Goal: Task Accomplishment & Management: Use online tool/utility

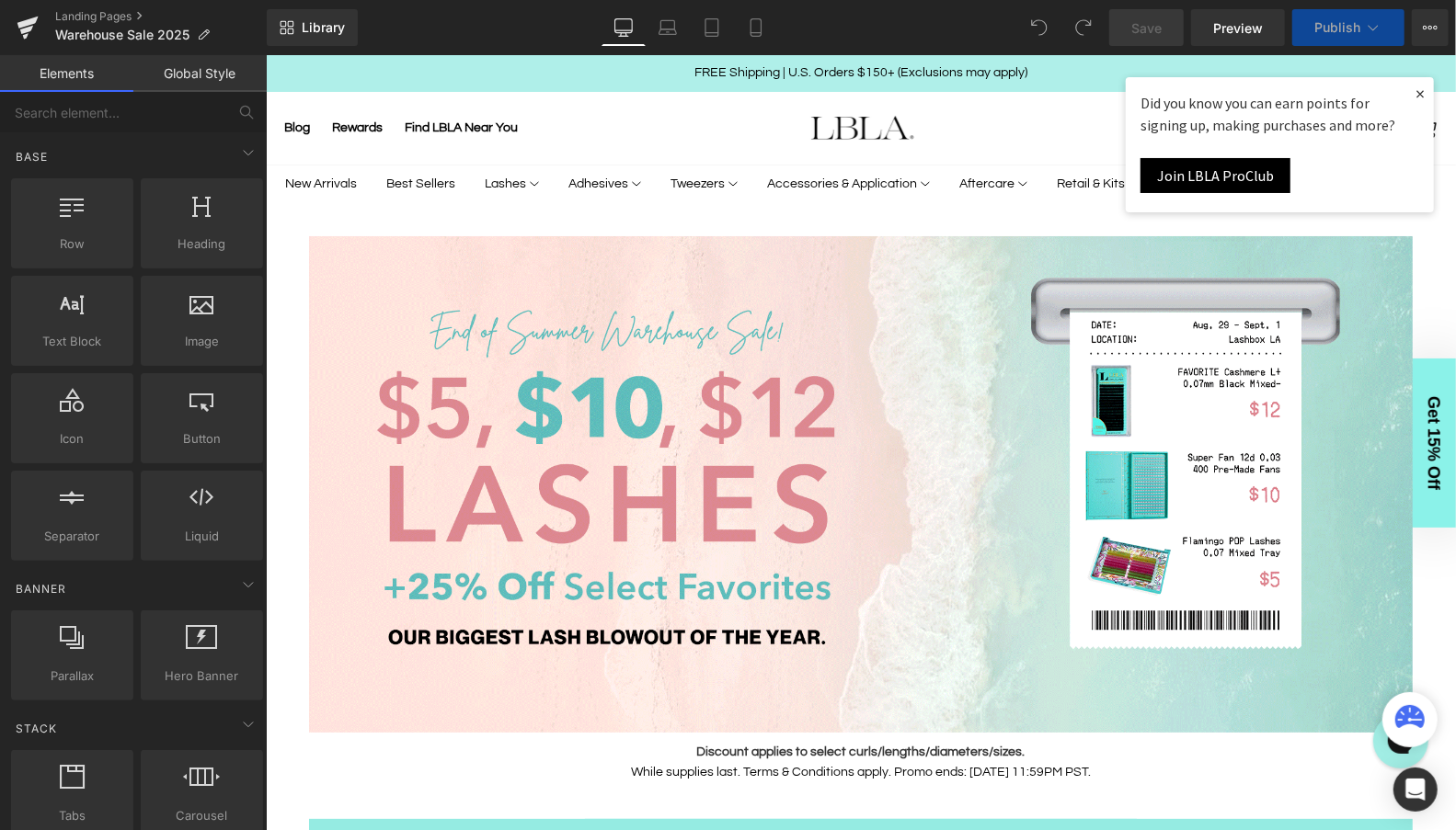
click at [1421, 92] on link "×" at bounding box center [1418, 93] width 28 height 34
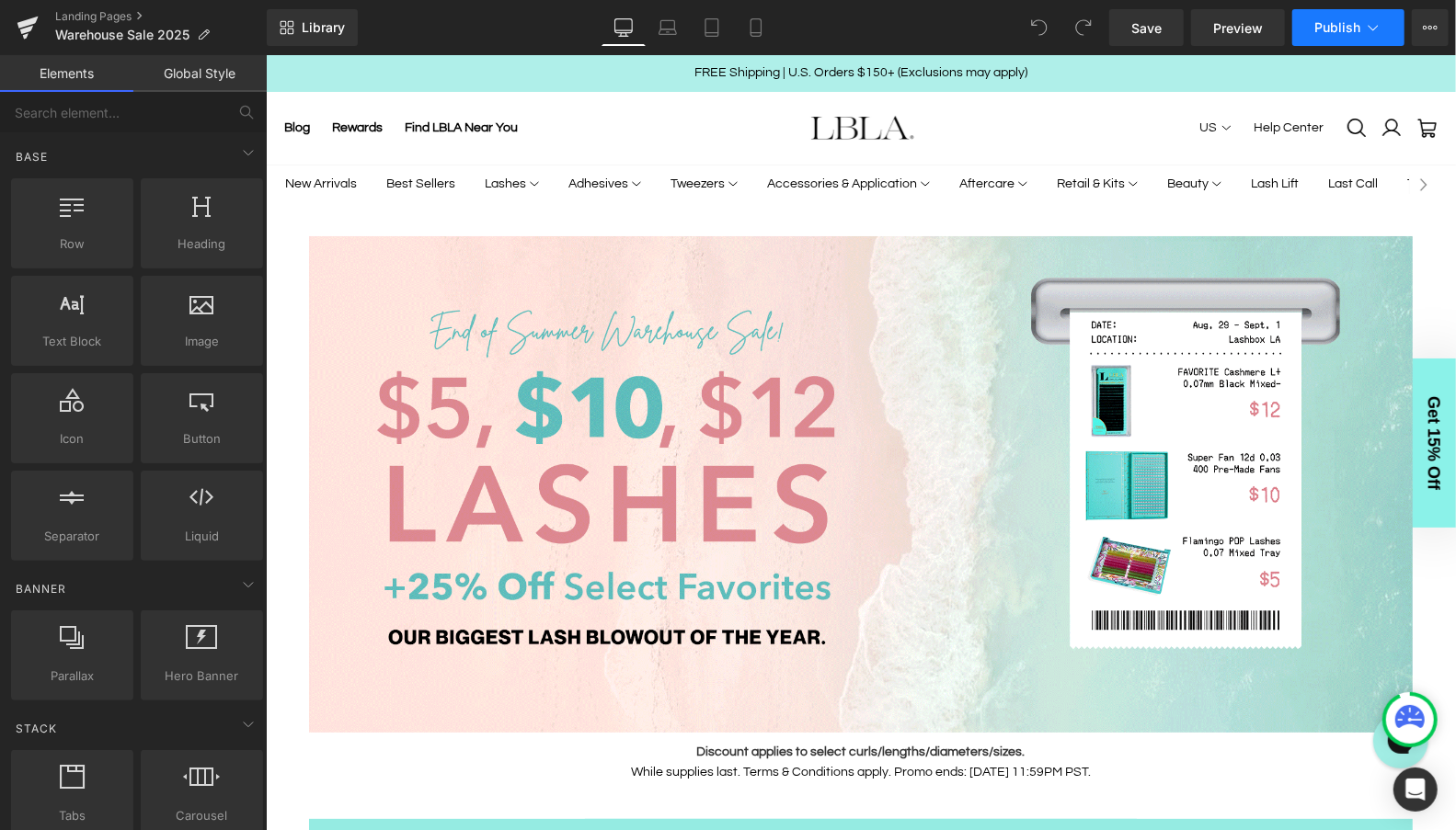
click at [1363, 32] on icon at bounding box center [1372, 28] width 19 height 19
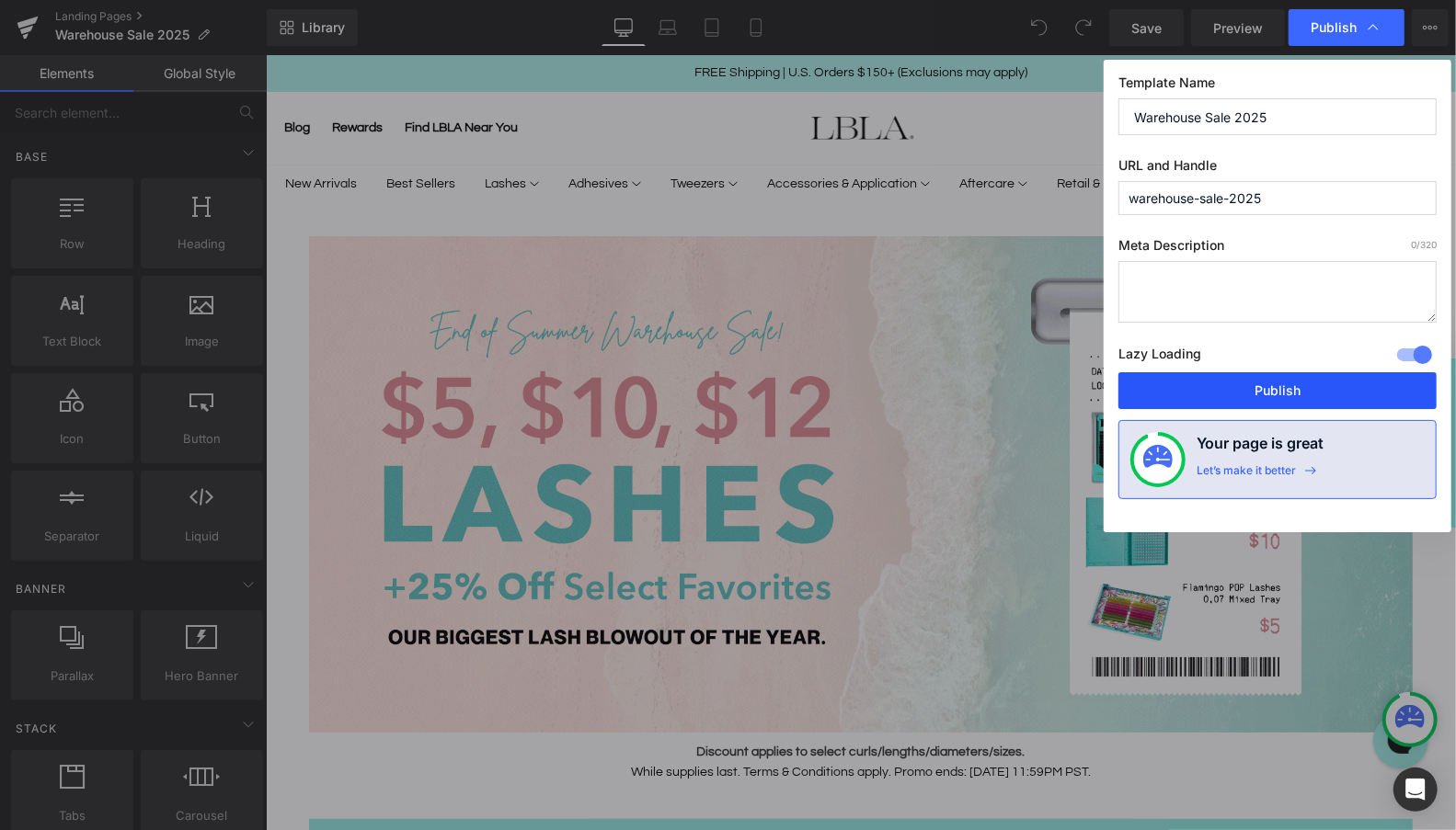
click at [688, 387] on button "Publish" at bounding box center [613, 380] width 150 height 19
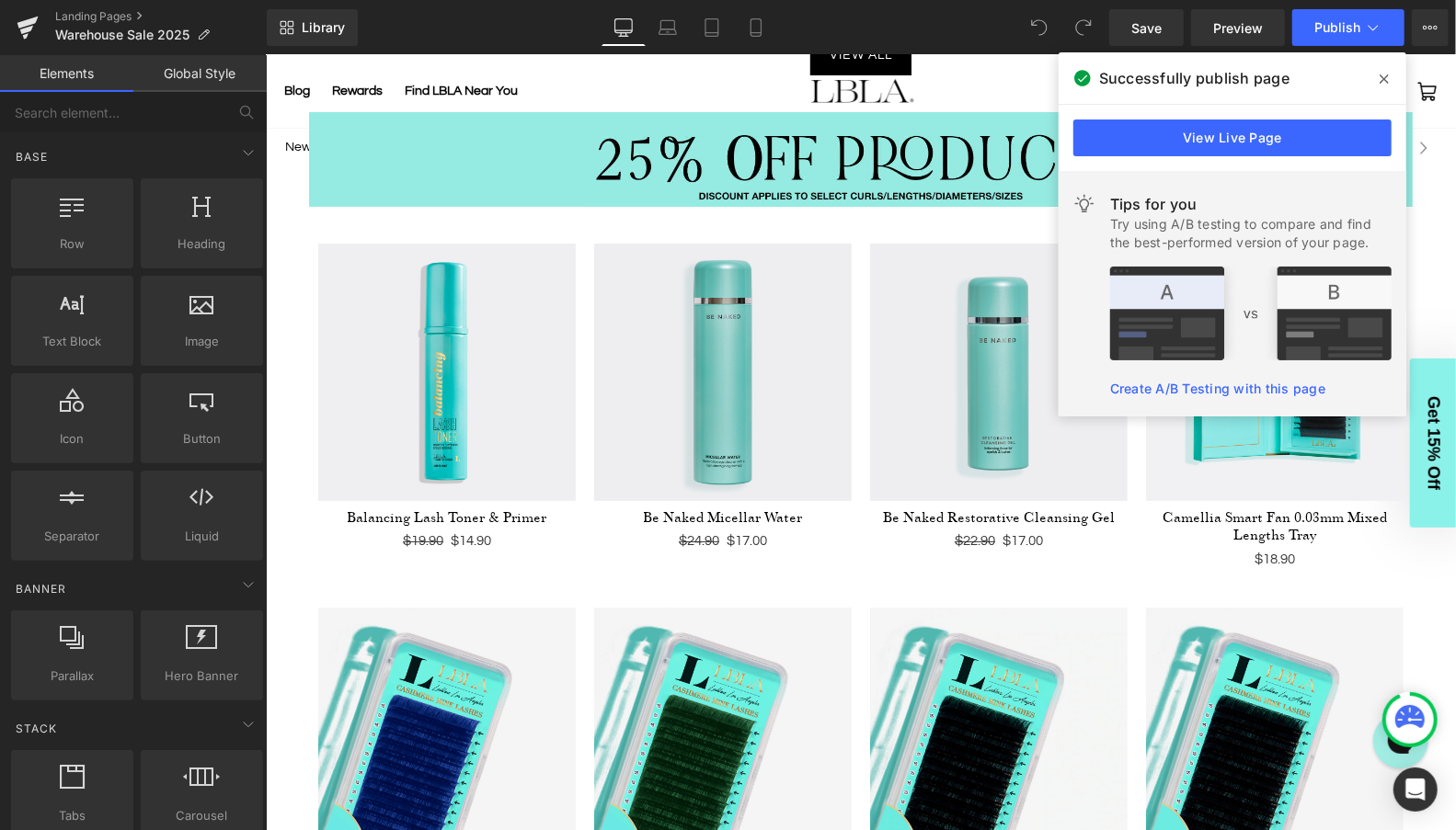
scroll to position [4413, 0]
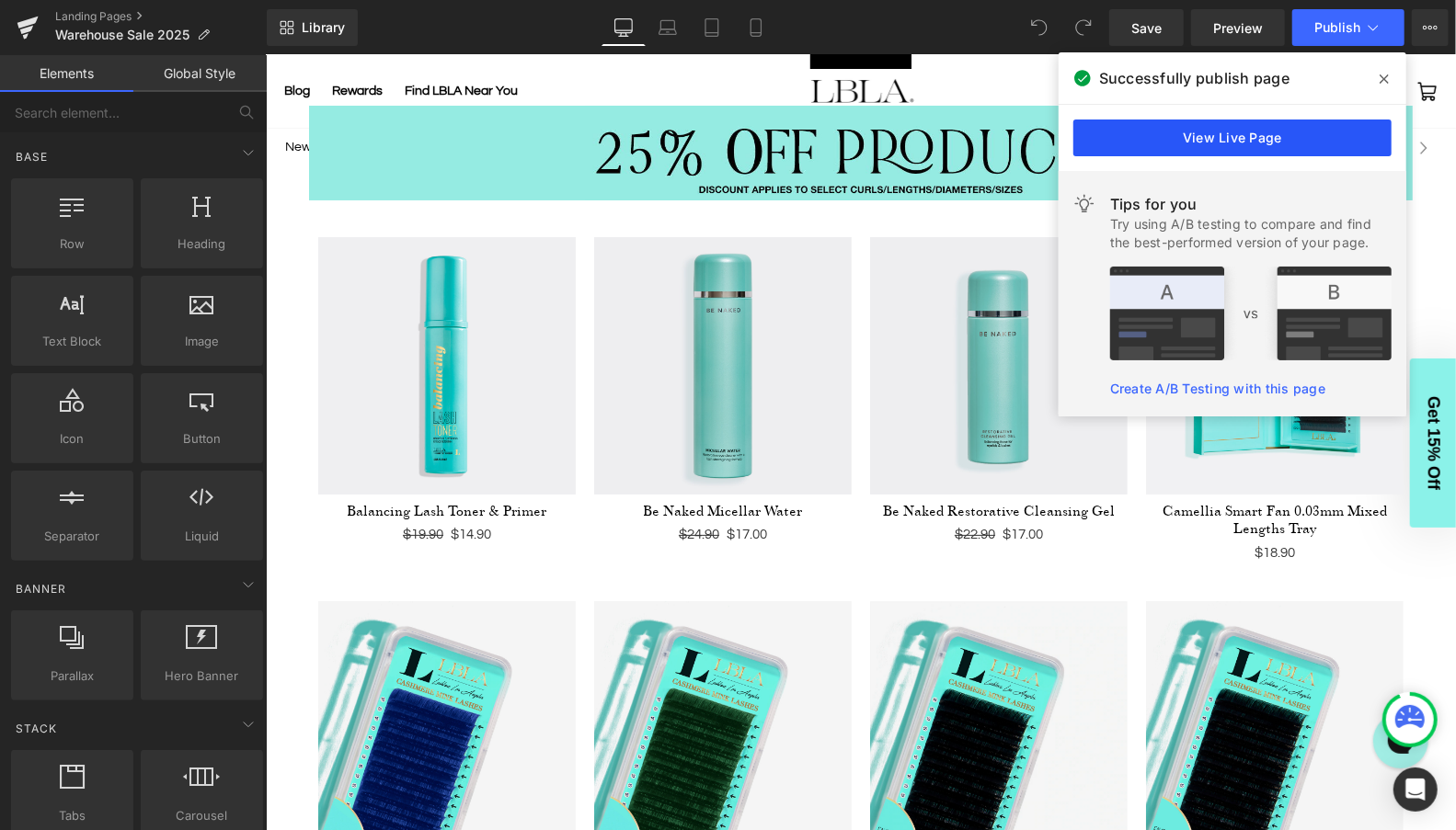
click at [1266, 134] on link "View Live Page" at bounding box center [1232, 137] width 318 height 37
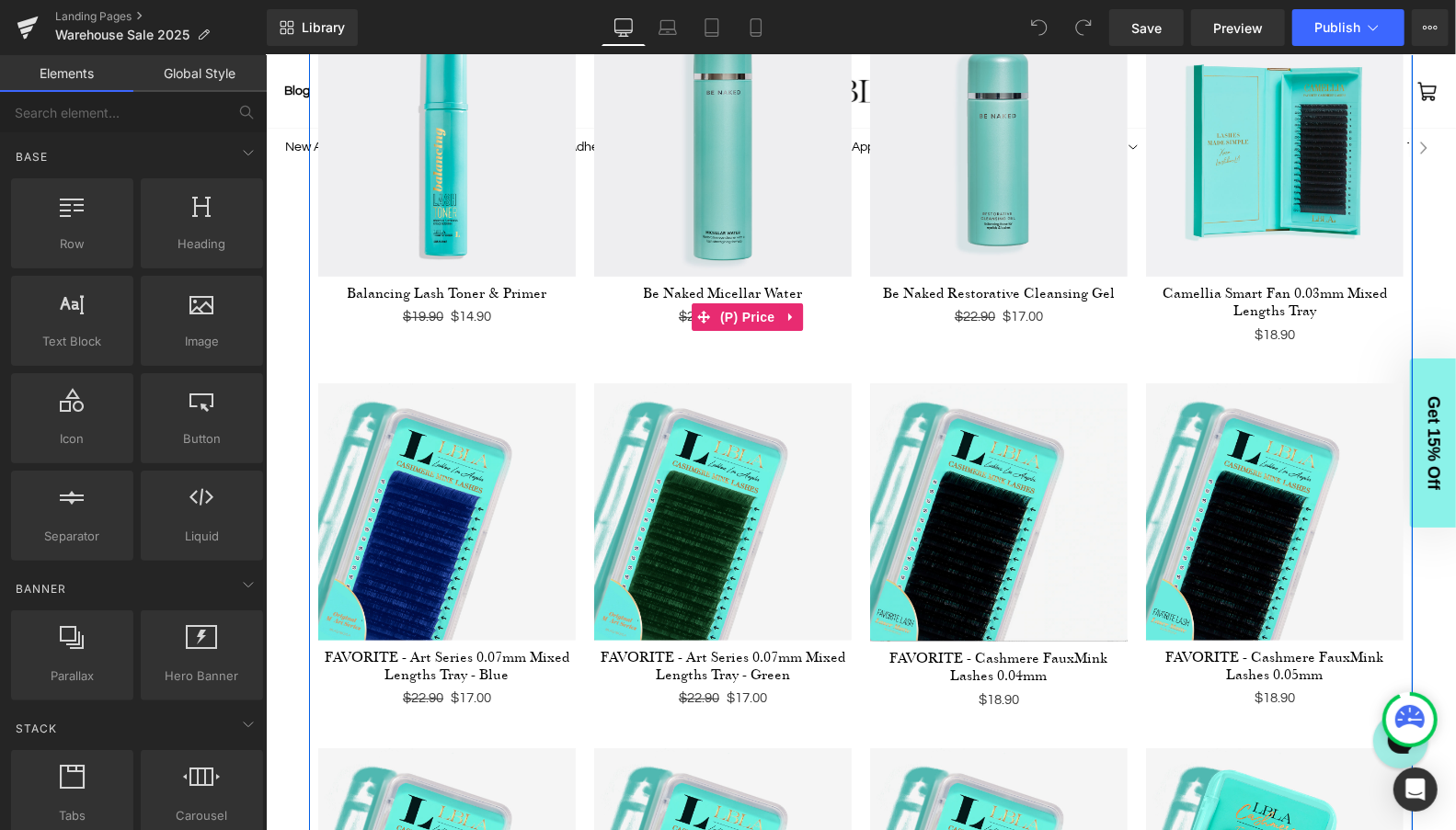
scroll to position [4634, 0]
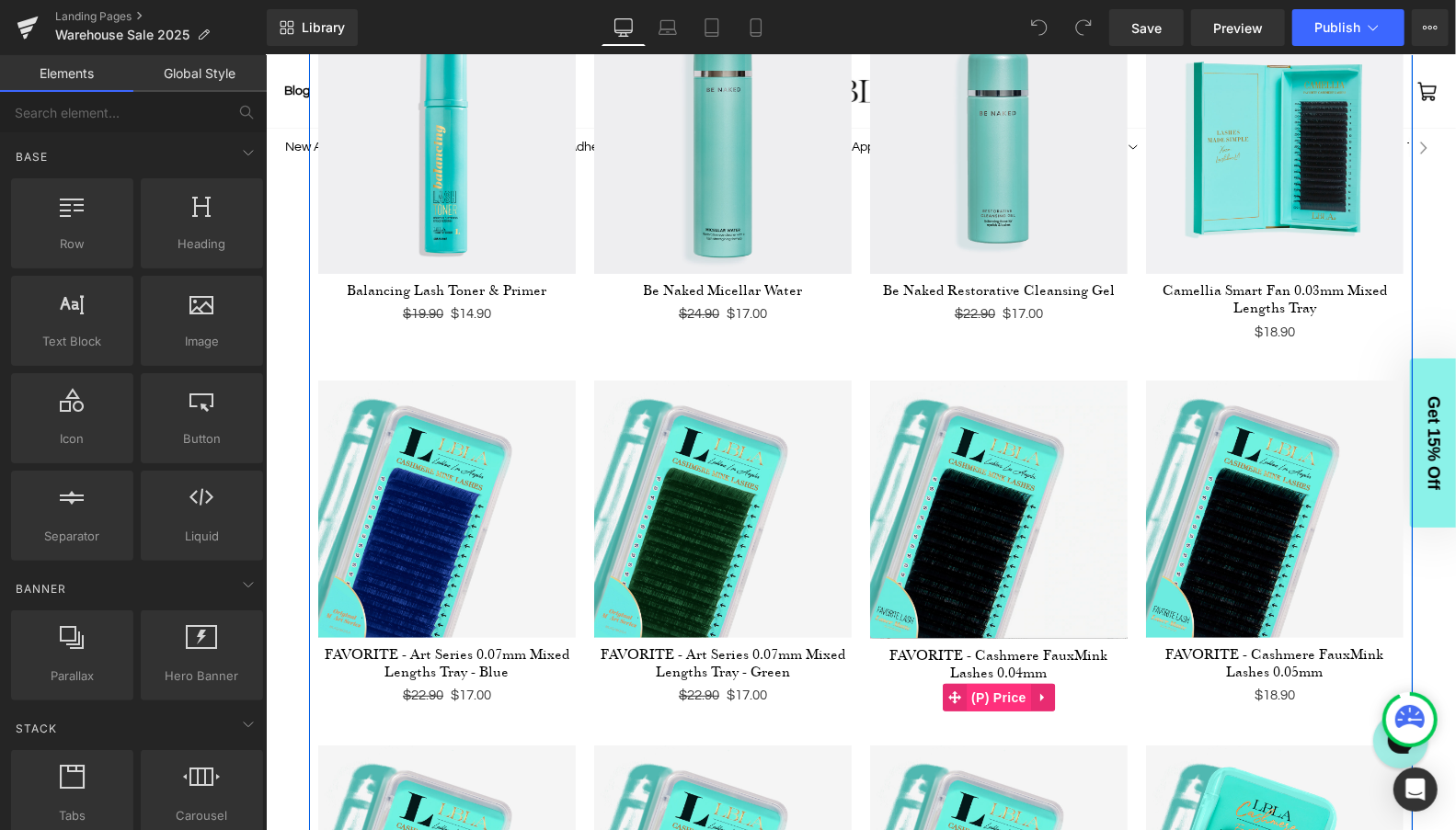
click at [1004, 692] on span "(P) Price" at bounding box center [997, 697] width 64 height 28
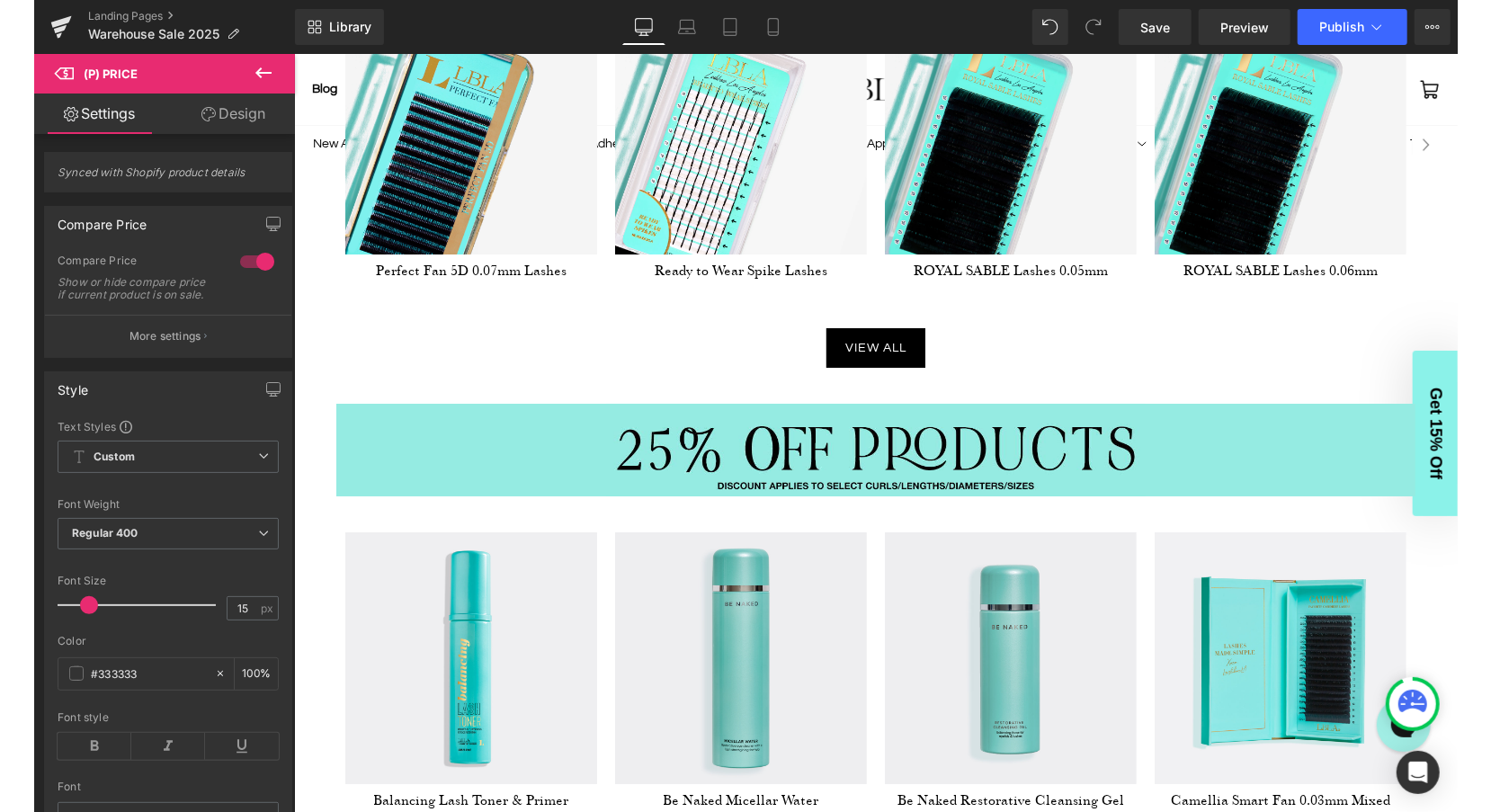
scroll to position [4326, 0]
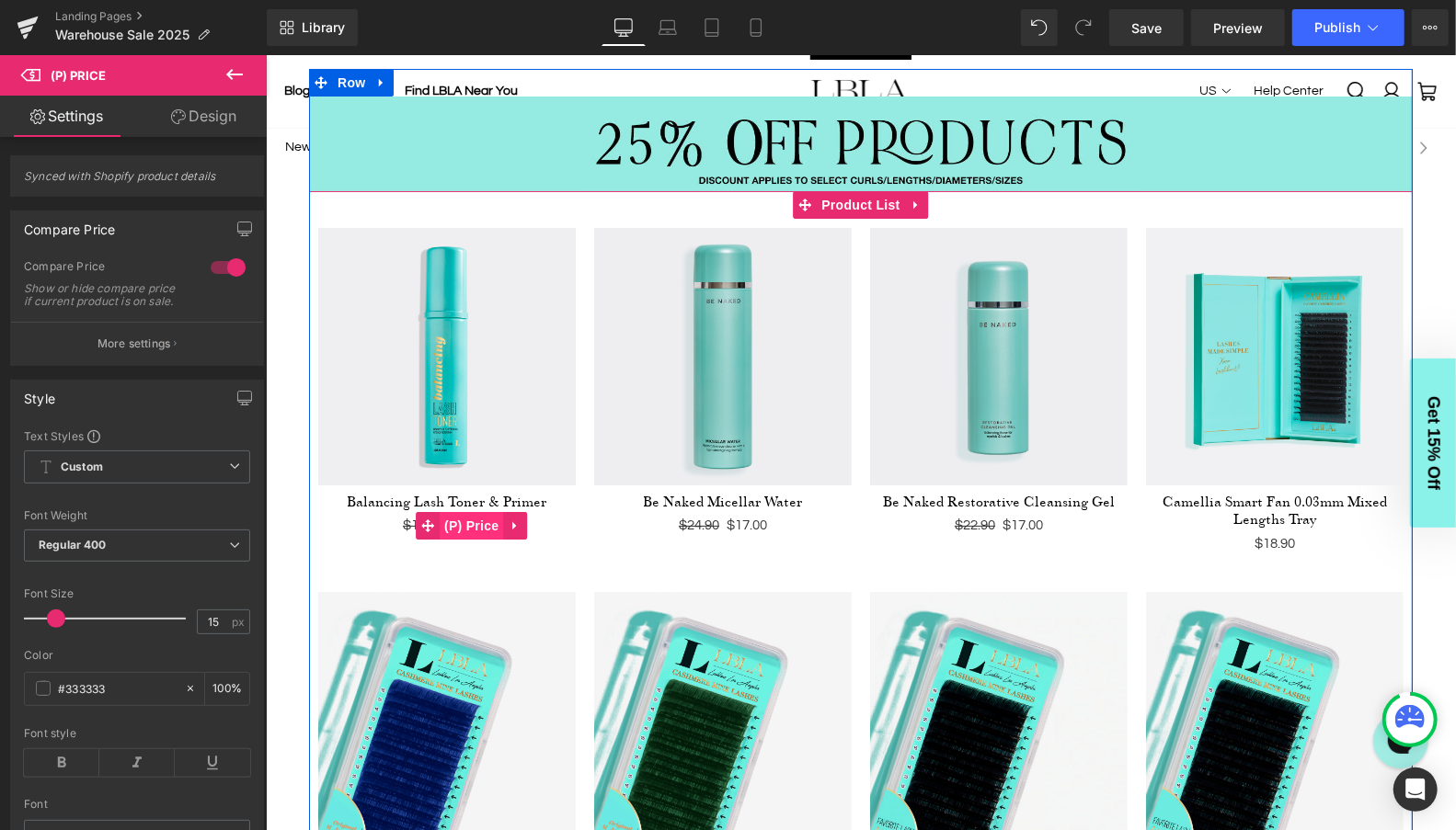
click at [487, 520] on span "(P) Price" at bounding box center [470, 525] width 64 height 28
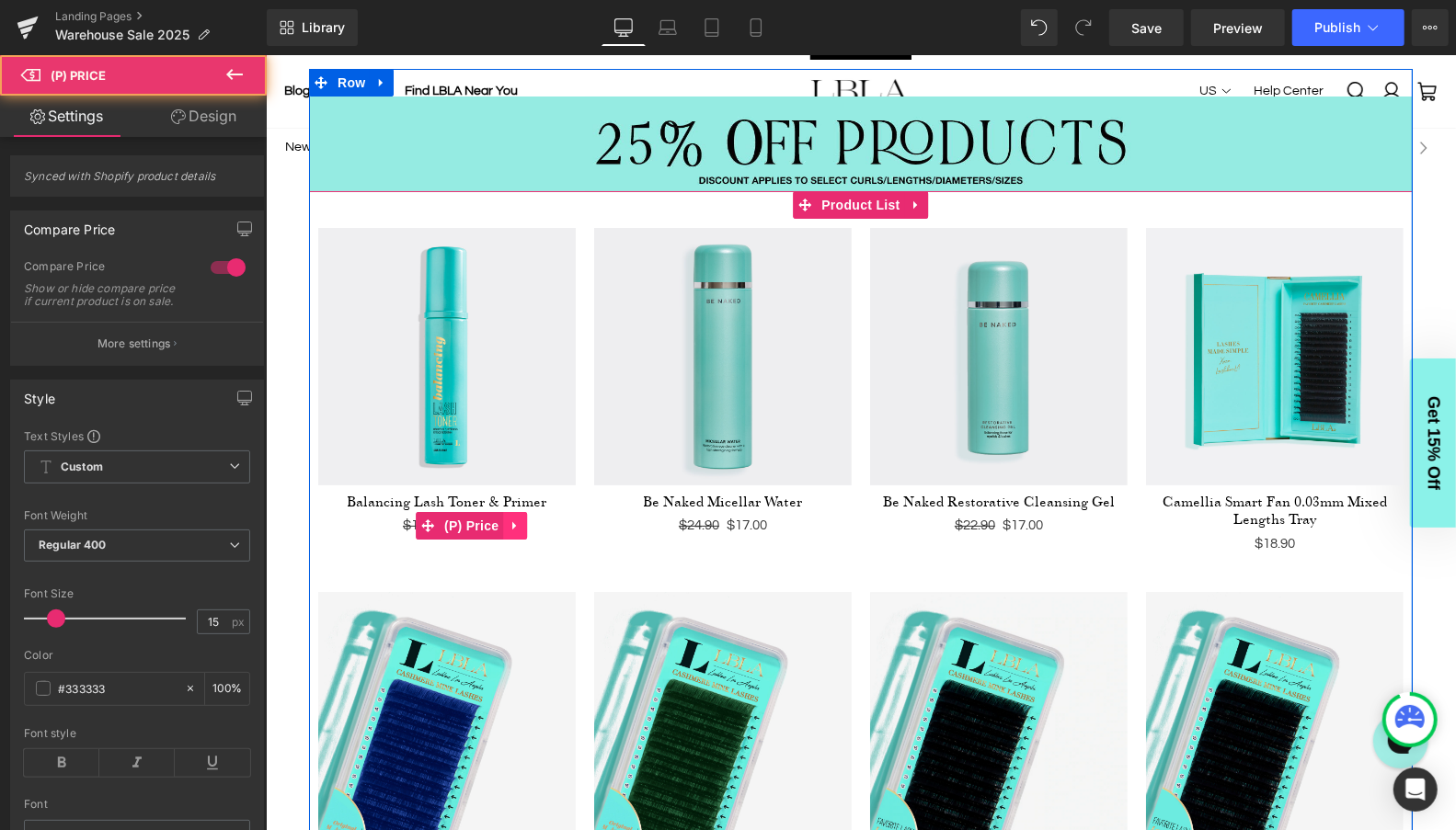
click at [511, 521] on icon at bounding box center [513, 525] width 4 height 8
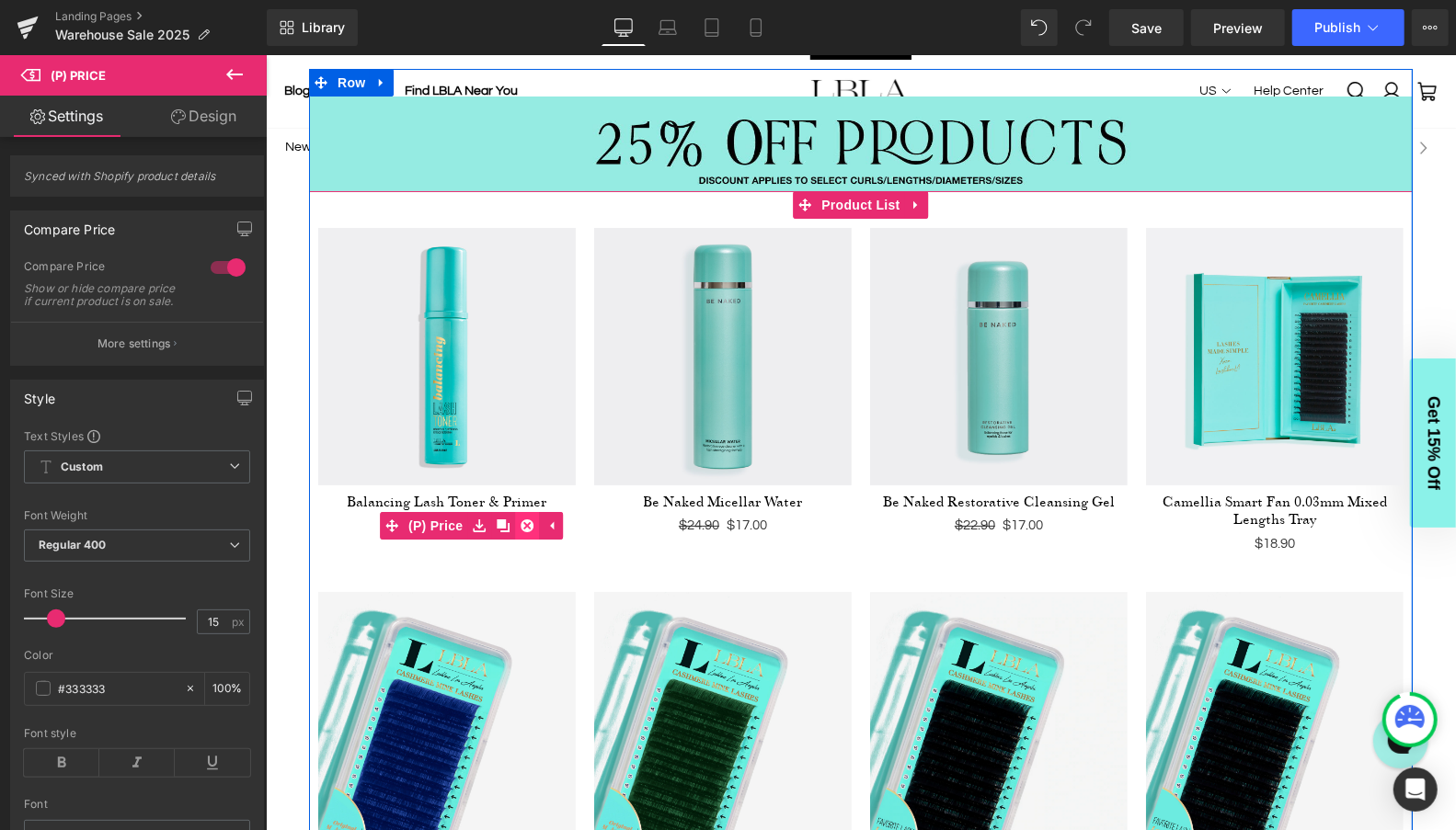
click at [528, 518] on icon at bounding box center [525, 524] width 13 height 13
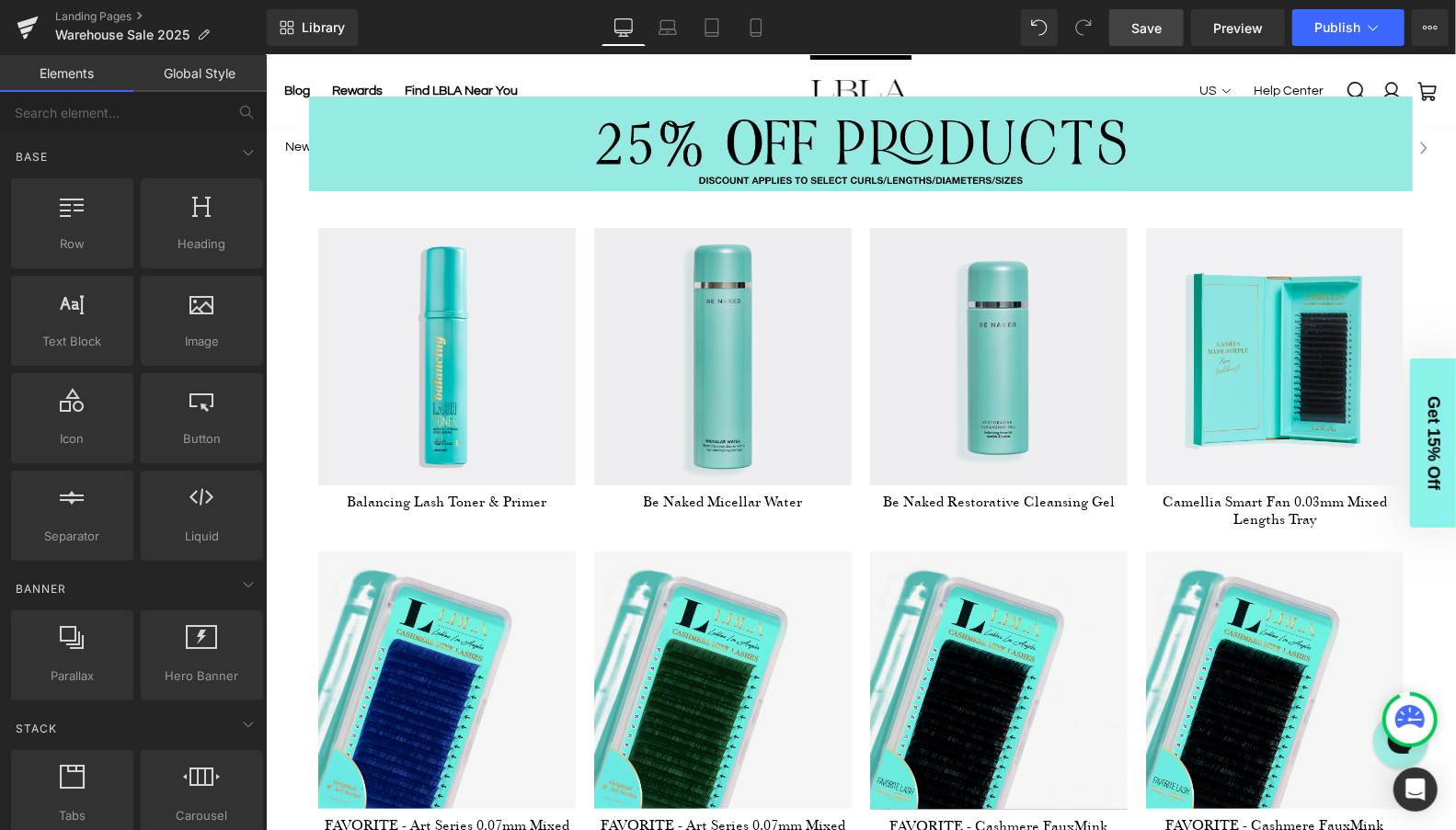
click at [1156, 27] on span "Save" at bounding box center [1146, 29] width 31 height 20
click at [1346, 25] on span "Publish" at bounding box center [1337, 27] width 46 height 15
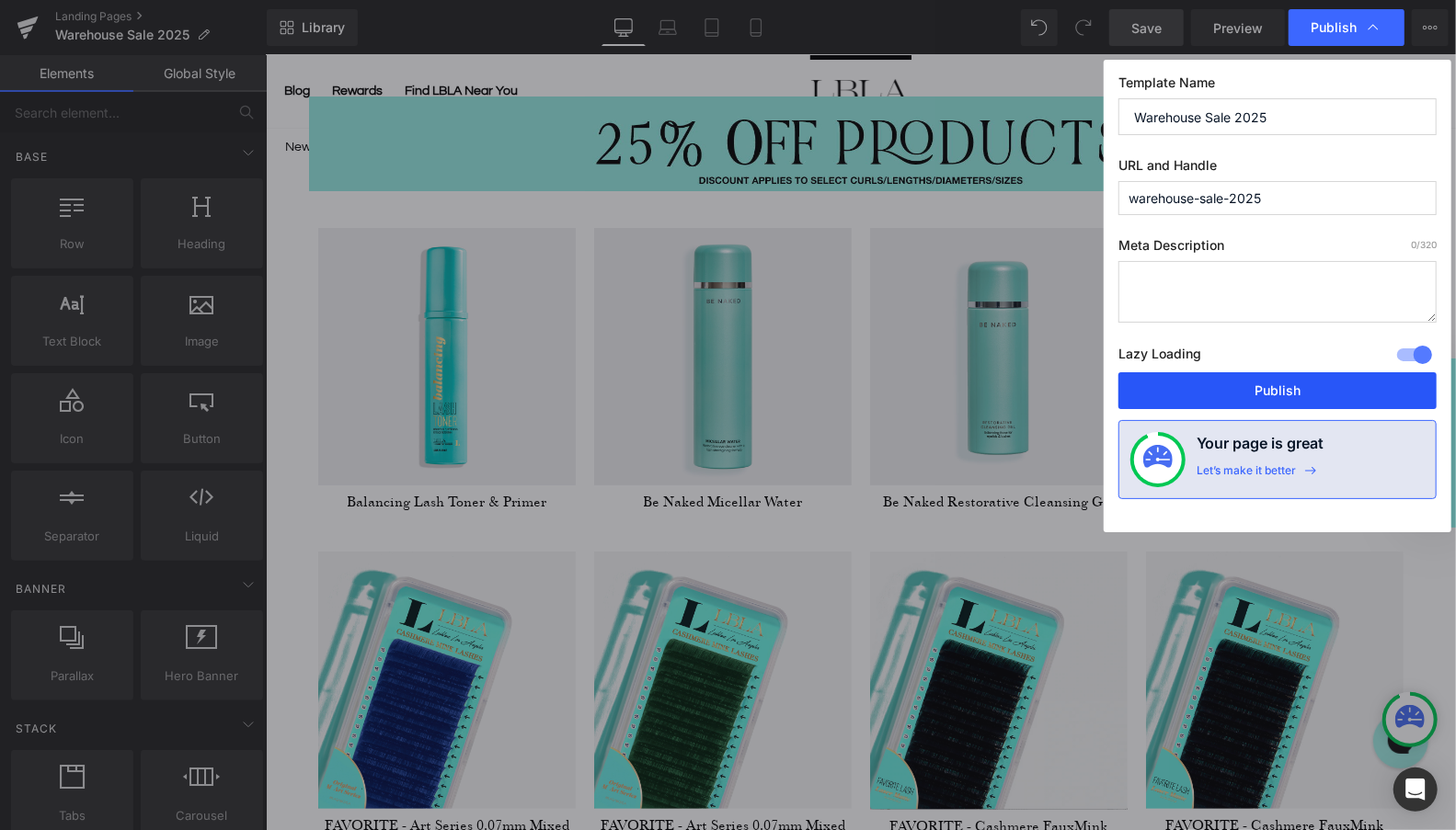
click at [0, 0] on button "Publish" at bounding box center [0, 0] width 0 height 0
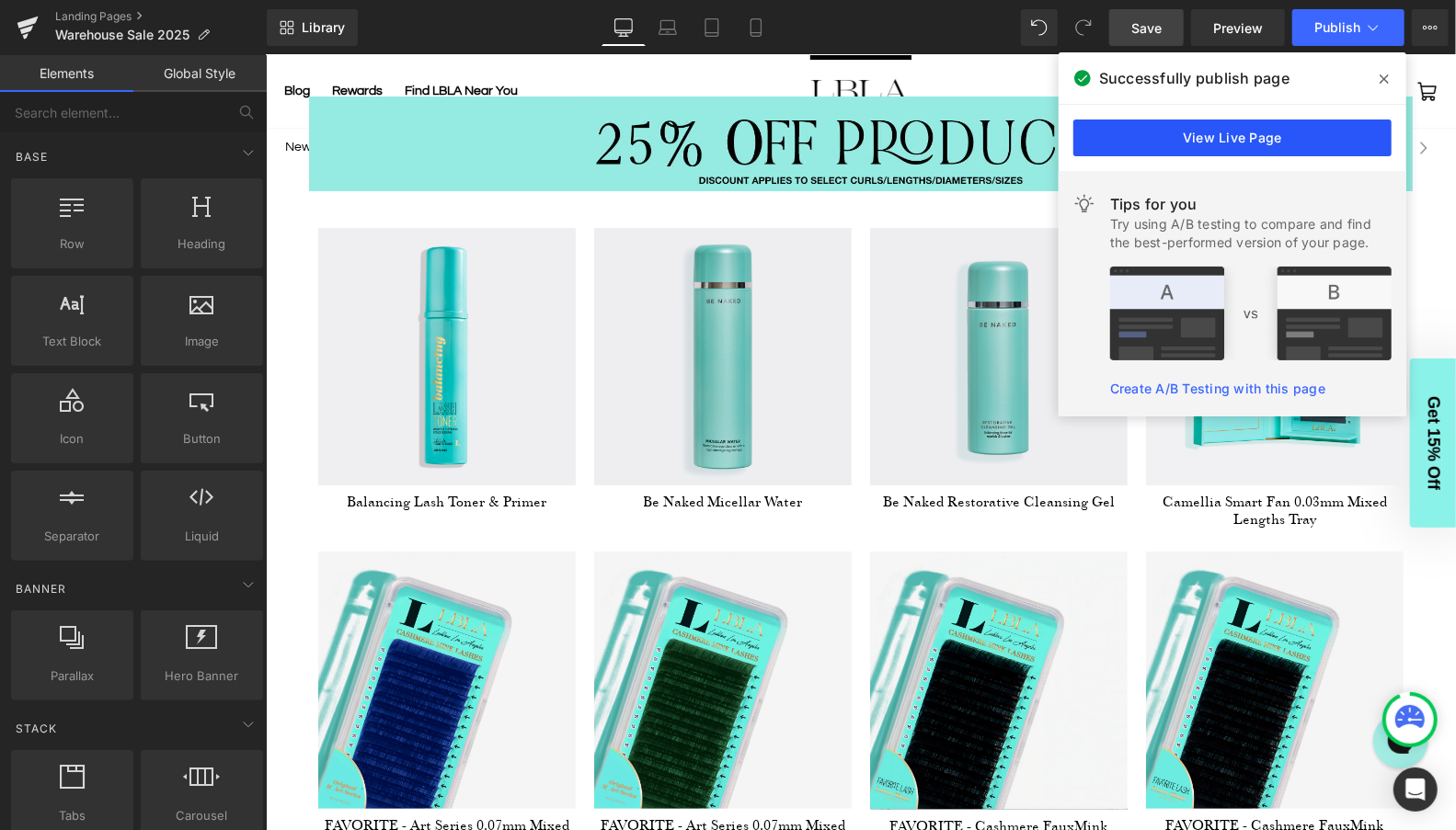
click at [1147, 5] on link "View Live Page" at bounding box center [595, 5] width 1104 height 0
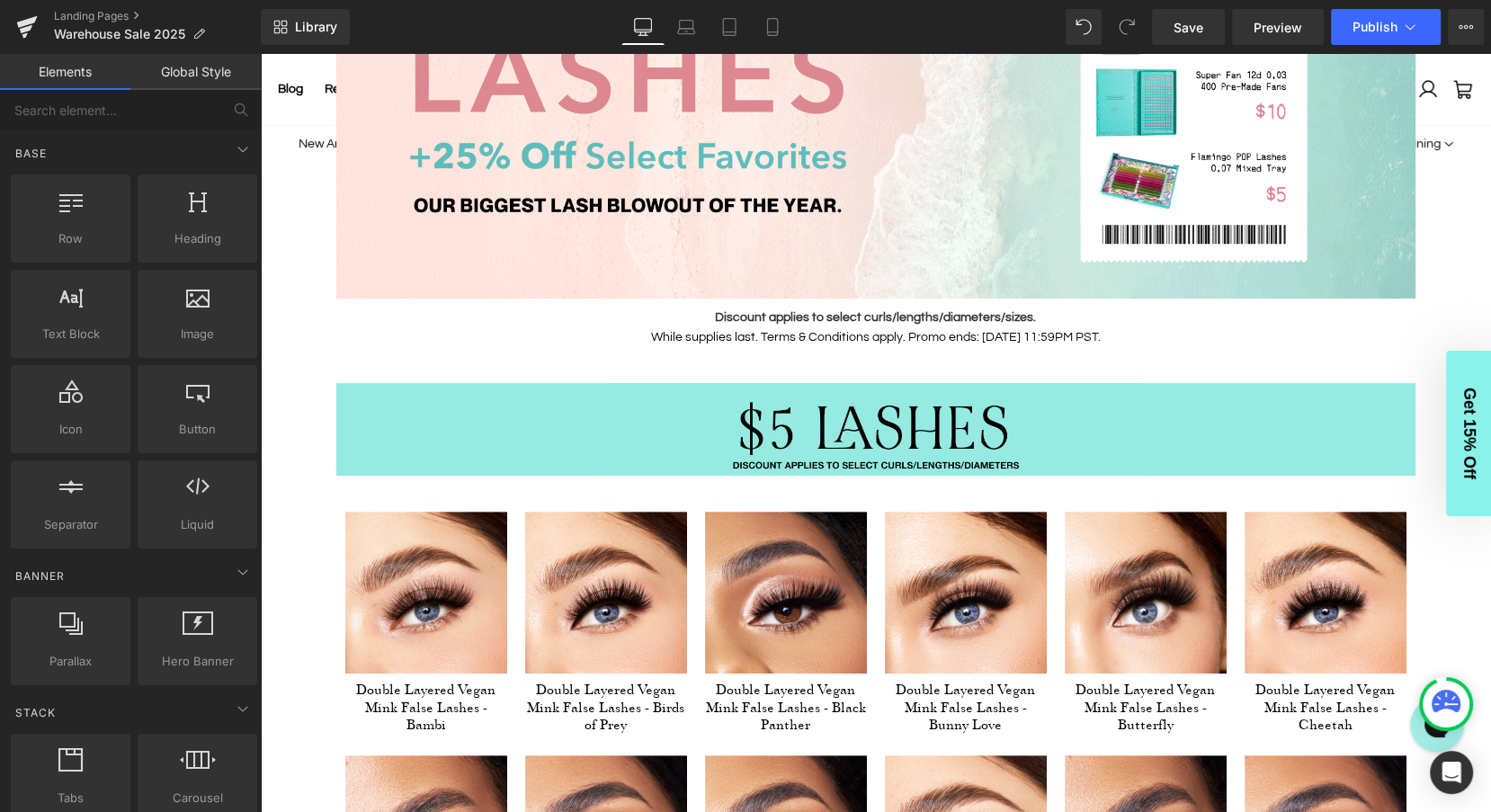
scroll to position [405, 0]
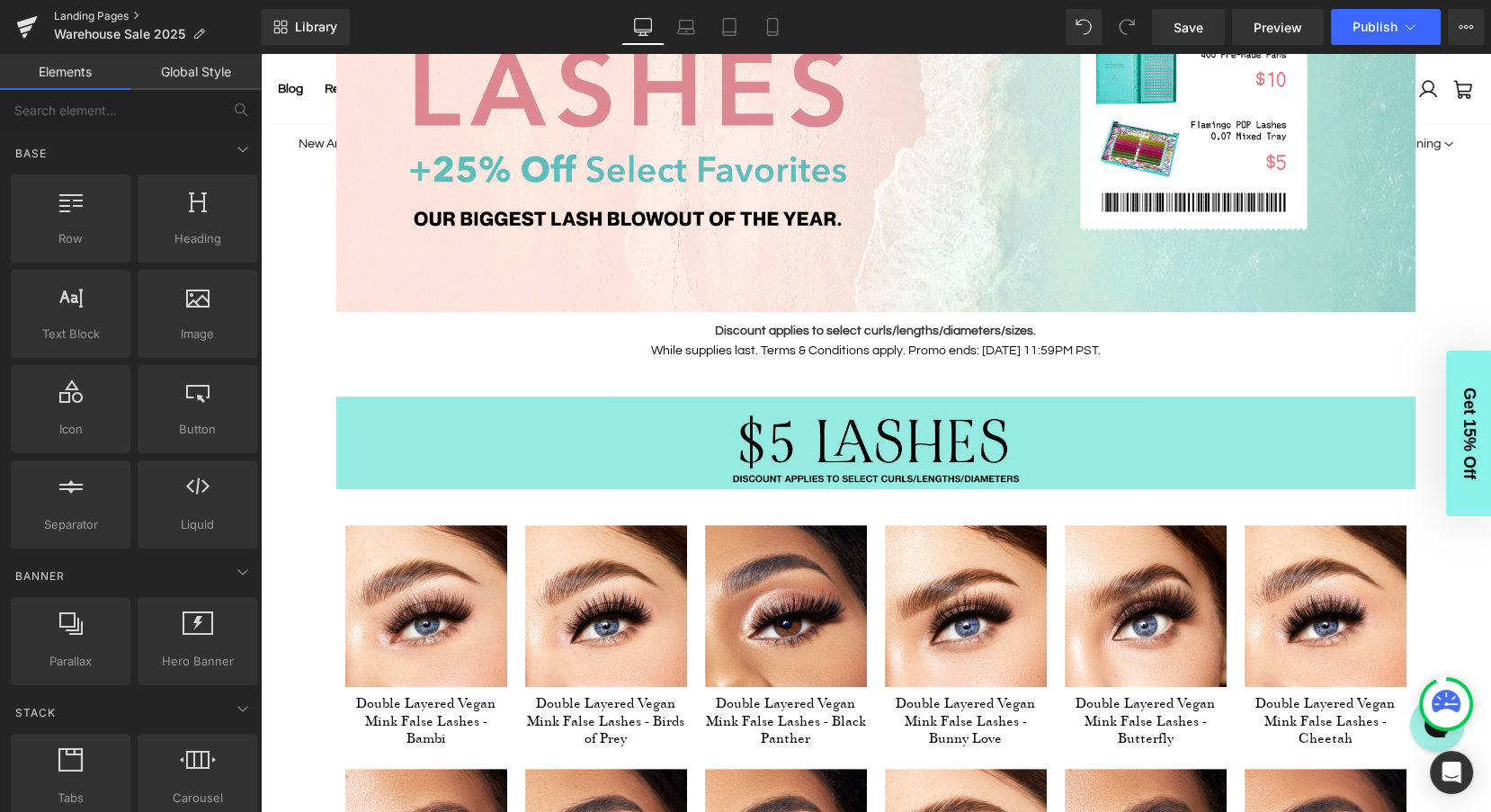
click at [100, 14] on link "Landing Pages" at bounding box center [157, 15] width 207 height 14
